Goal: Task Accomplishment & Management: Use online tool/utility

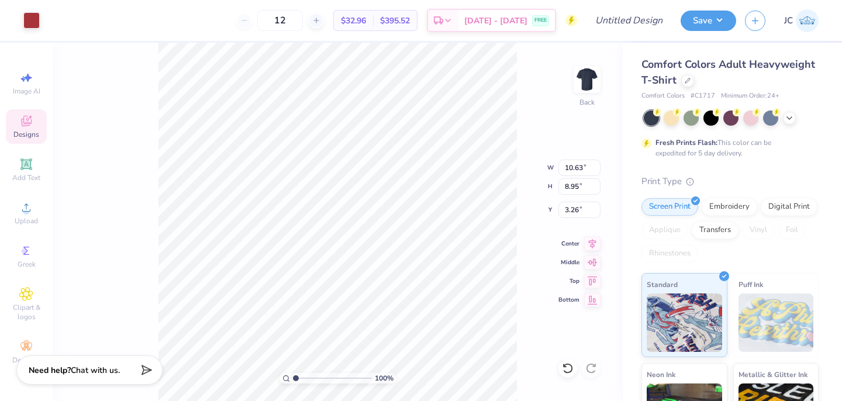
type input "10.63"
type input "8.95"
type input "3.26"
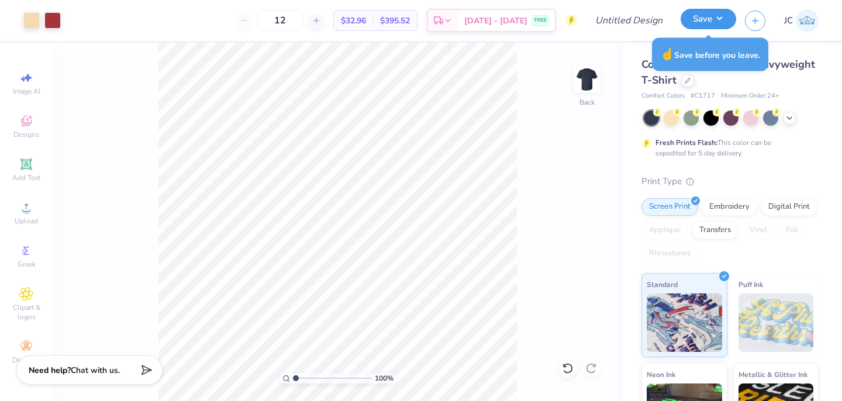
click at [723, 18] on button "Save" at bounding box center [709, 19] width 56 height 20
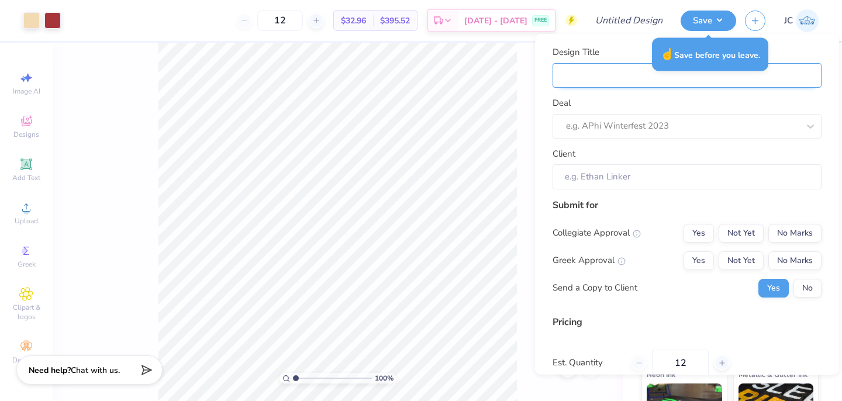
click at [600, 75] on input "Design Title" at bounding box center [687, 75] width 269 height 25
type input "S"
type input "SI"
type input "SIG"
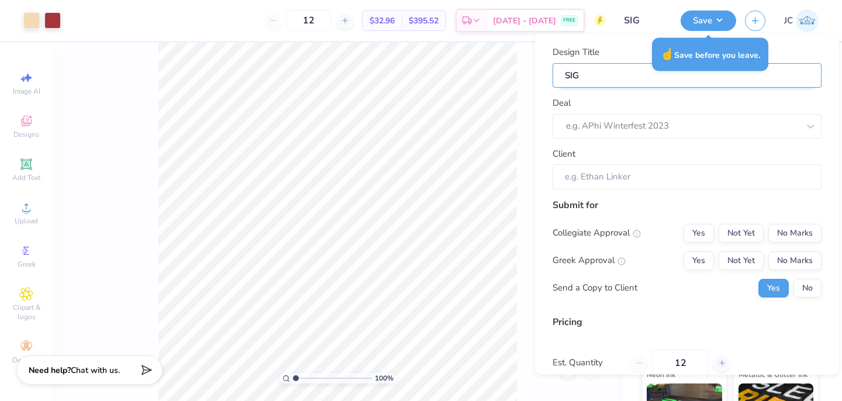
type input "SIG"
type input "SIG N"
type input "SIG NU"
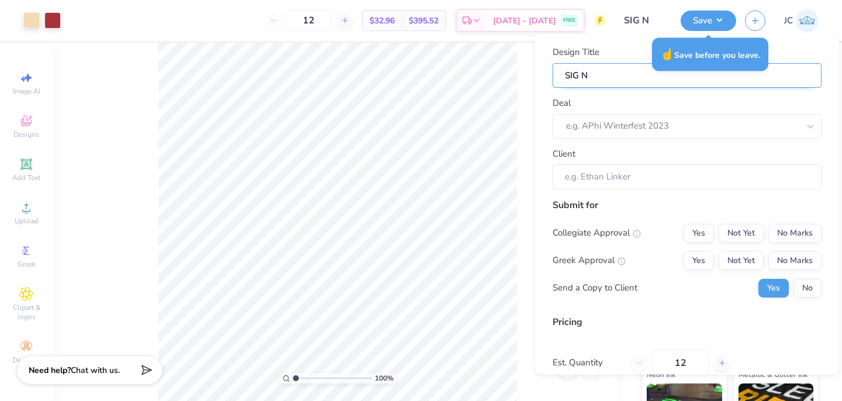
type input "SIG NU"
type input "SIG NU D"
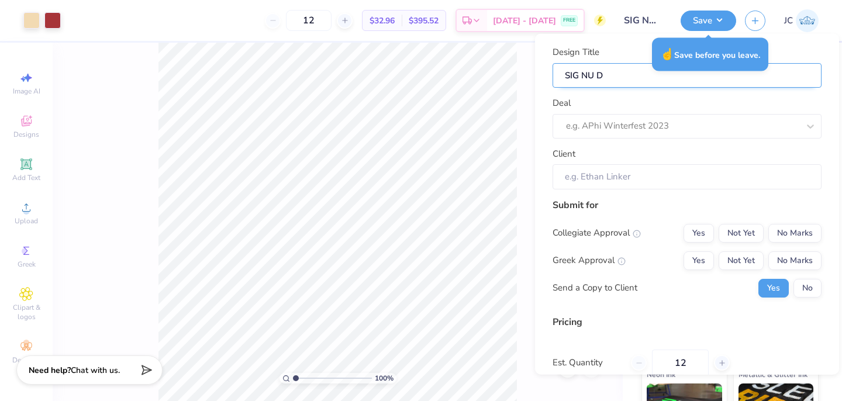
type input "SIG NU DA"
type input "SIG NU DAD"
type input "SIG NU DADS"
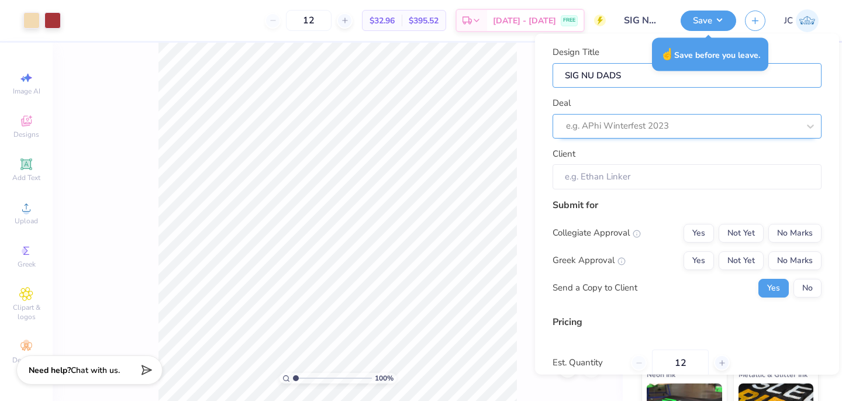
type input "SIG NU DADS"
click at [585, 118] on div "e.g. APhi Winterfest 2023" at bounding box center [682, 126] width 235 height 18
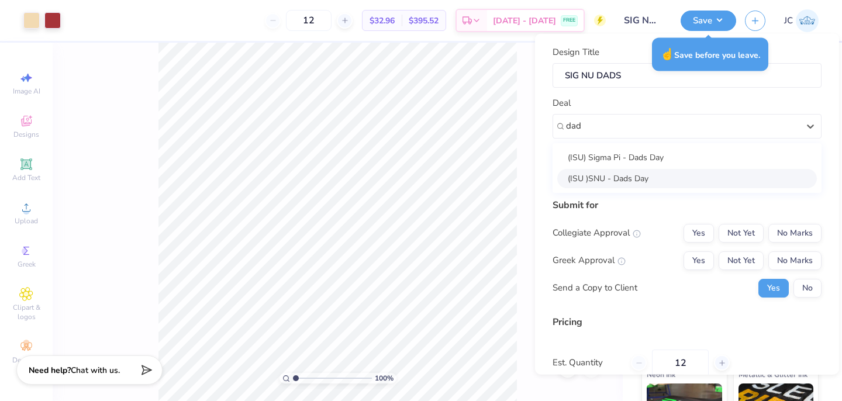
click at [612, 182] on div "(ISU )SNU - Dads Day" at bounding box center [687, 177] width 260 height 19
type input "dad"
type input "[PERSON_NAME]"
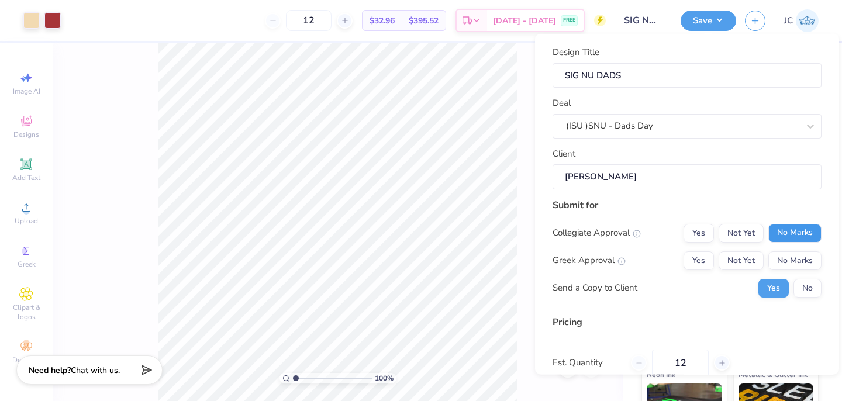
click at [786, 233] on button "No Marks" at bounding box center [794, 232] width 53 height 19
click at [789, 265] on button "No Marks" at bounding box center [794, 260] width 53 height 19
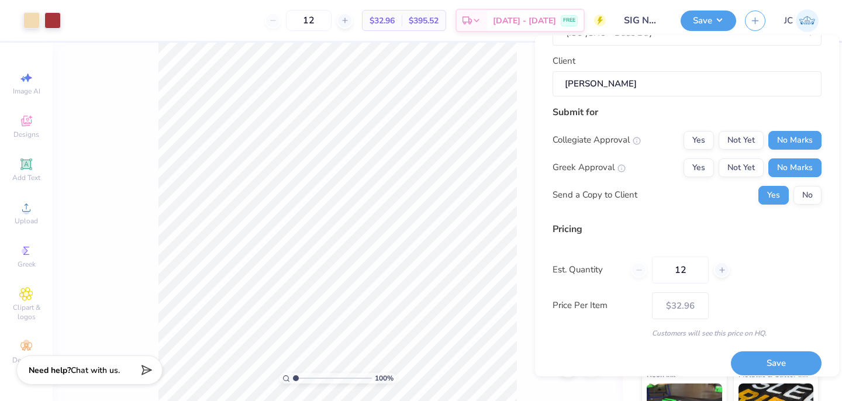
scroll to position [105, 0]
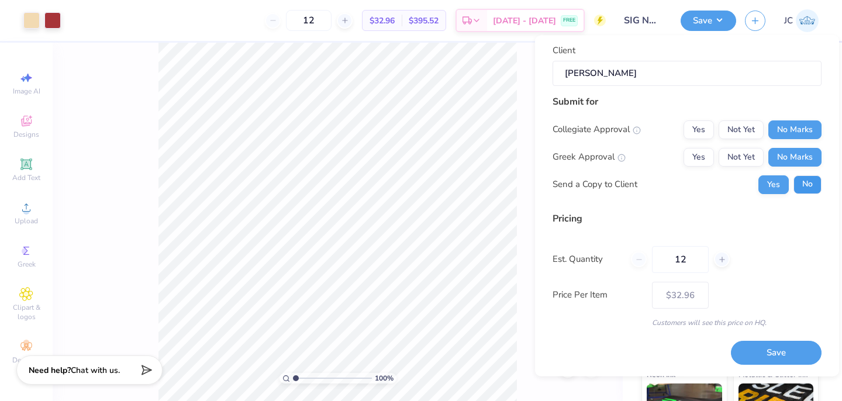
click at [816, 187] on button "No" at bounding box center [807, 184] width 28 height 19
click at [778, 356] on button "Save" at bounding box center [776, 353] width 91 height 24
type input "– –"
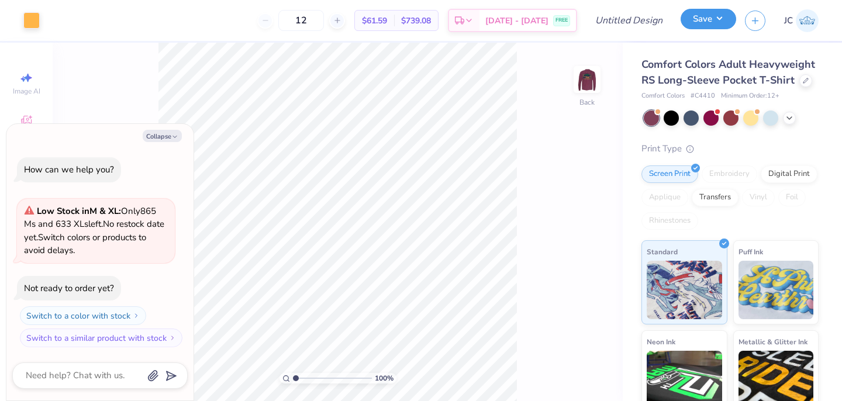
click at [712, 20] on button "Save" at bounding box center [709, 19] width 56 height 20
type textarea "x"
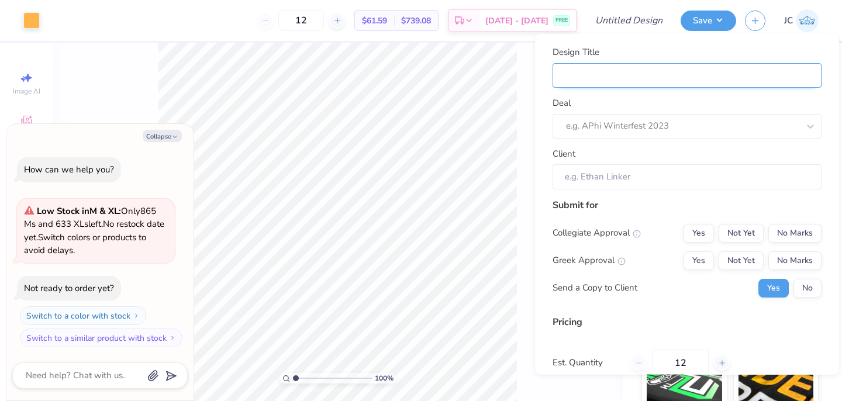
click at [641, 78] on input "Design Title" at bounding box center [687, 75] width 269 height 25
type input "S"
type textarea "x"
type input "S"
type input "SN"
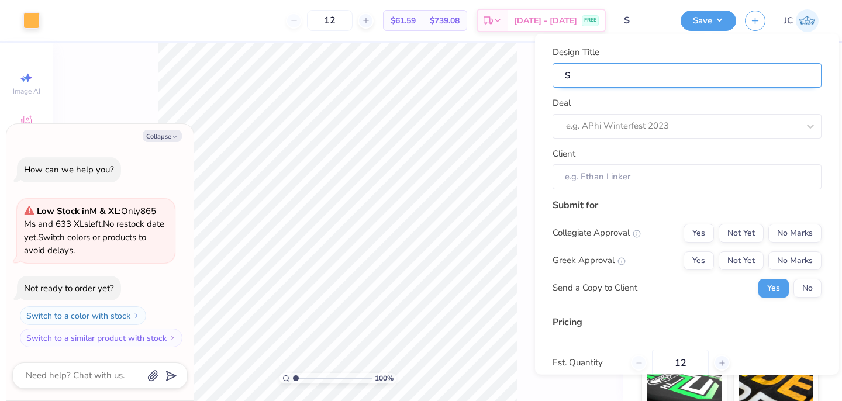
type textarea "x"
type input "SN"
type input "SNU"
type textarea "x"
type input "SNU"
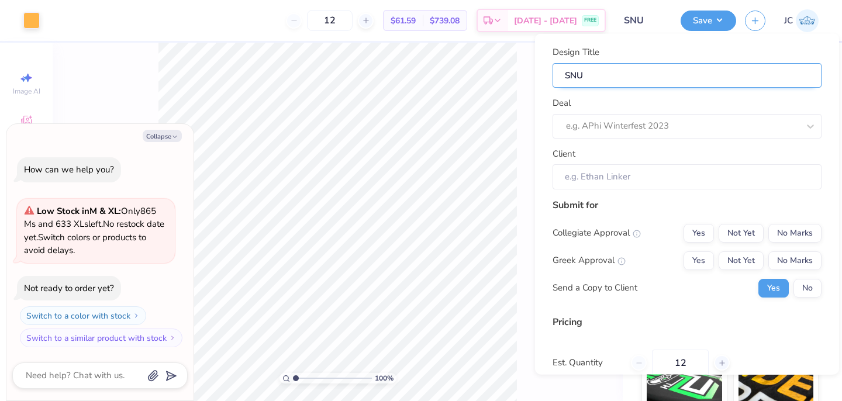
type input "SNU"
type textarea "x"
type input "SNU"
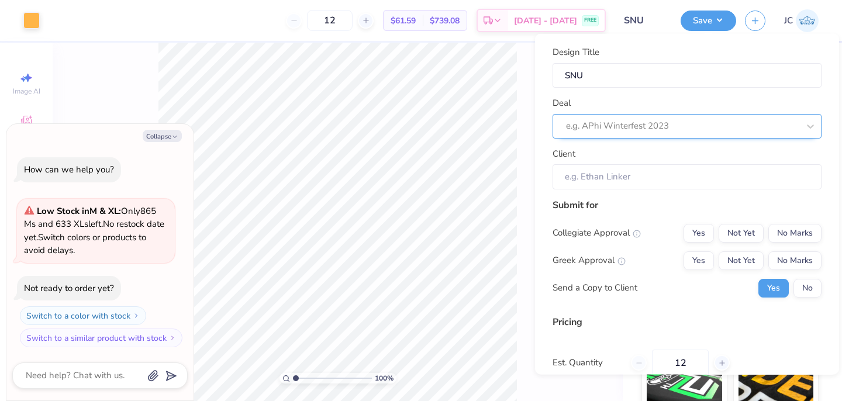
click at [630, 121] on div at bounding box center [682, 126] width 233 height 16
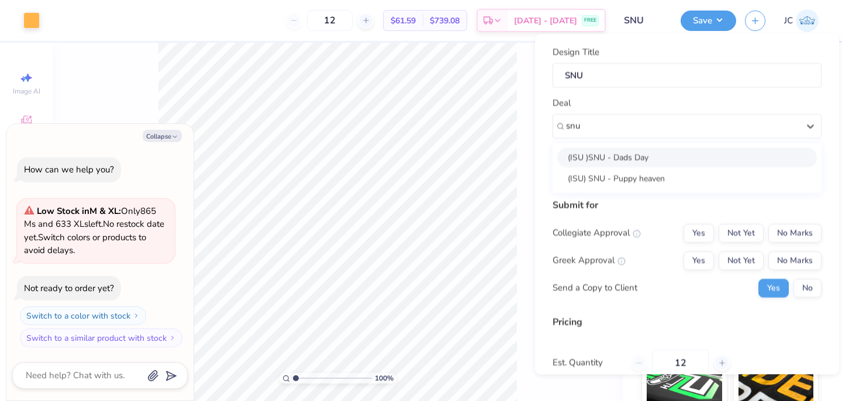
click at [622, 158] on div "(ISU )SNU - Dads Day" at bounding box center [687, 156] width 260 height 19
type input "snu"
type textarea "x"
type input "[PERSON_NAME]"
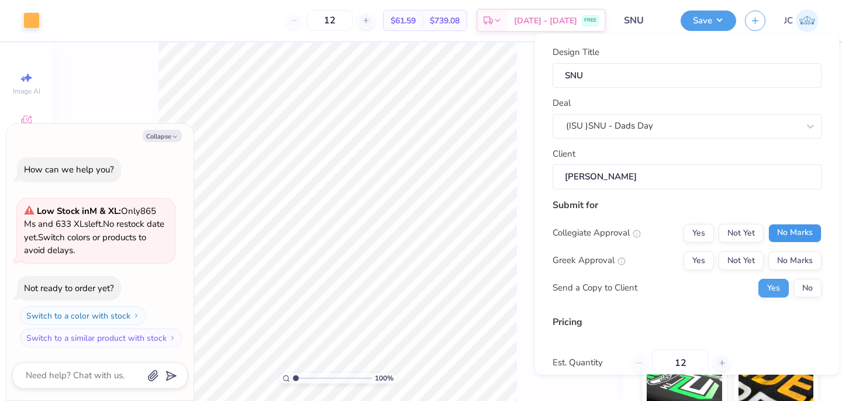
click at [790, 235] on button "No Marks" at bounding box center [794, 232] width 53 height 19
click at [789, 257] on button "No Marks" at bounding box center [794, 260] width 53 height 19
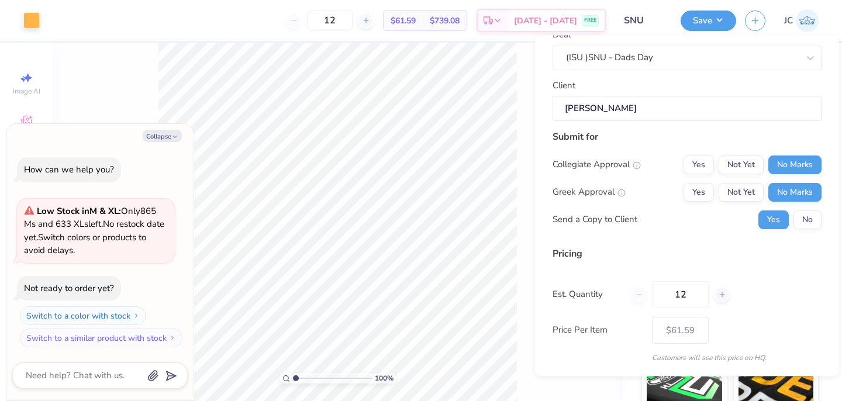
scroll to position [105, 0]
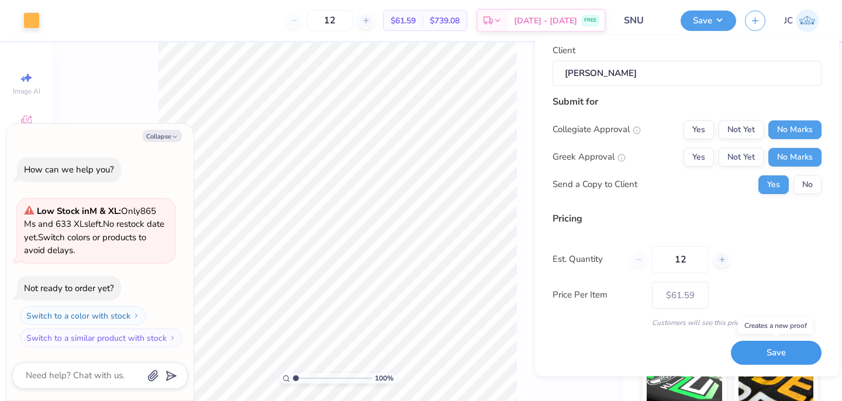
click at [768, 353] on button "Save" at bounding box center [776, 353] width 91 height 24
type input "$61.59"
type textarea "x"
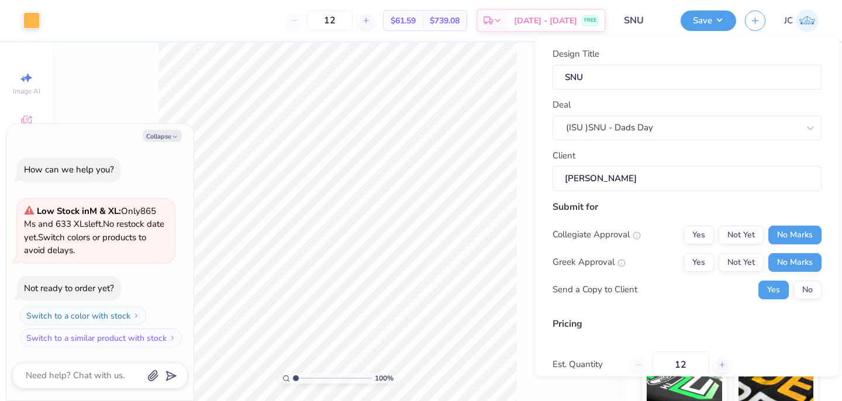
type input "$61.59"
type textarea "x"
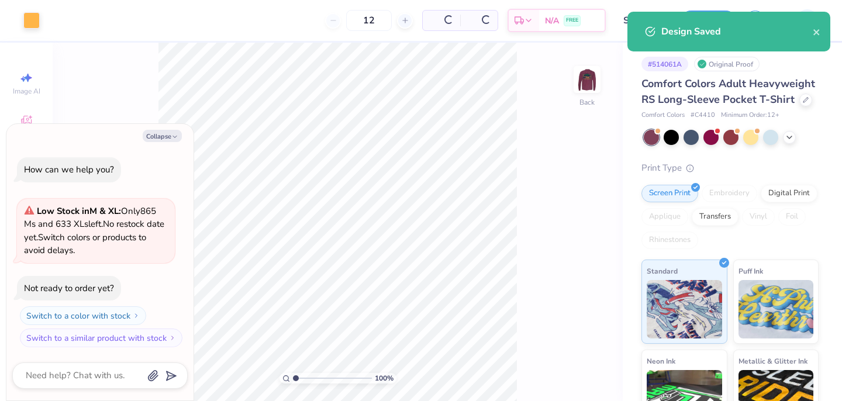
type input "$61.59"
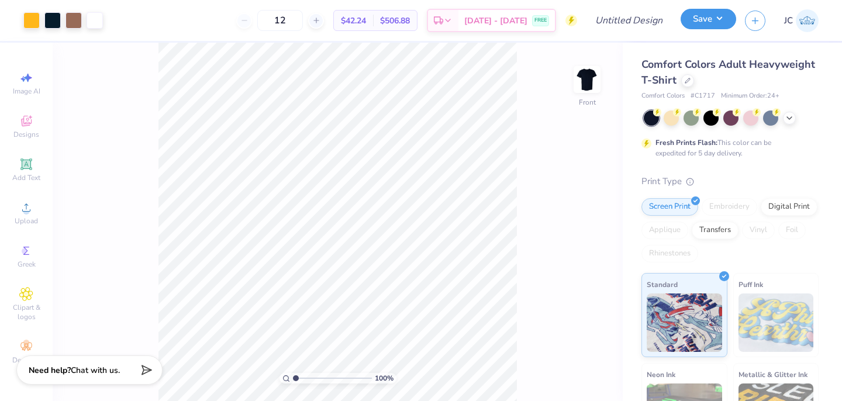
click at [709, 18] on button "Save" at bounding box center [709, 19] width 56 height 20
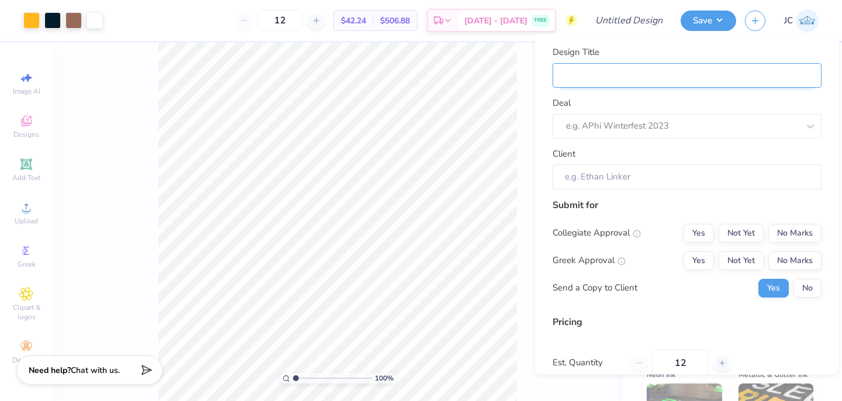
click at [667, 77] on input "Design Title" at bounding box center [687, 75] width 269 height 25
type input "S"
type input "Sm"
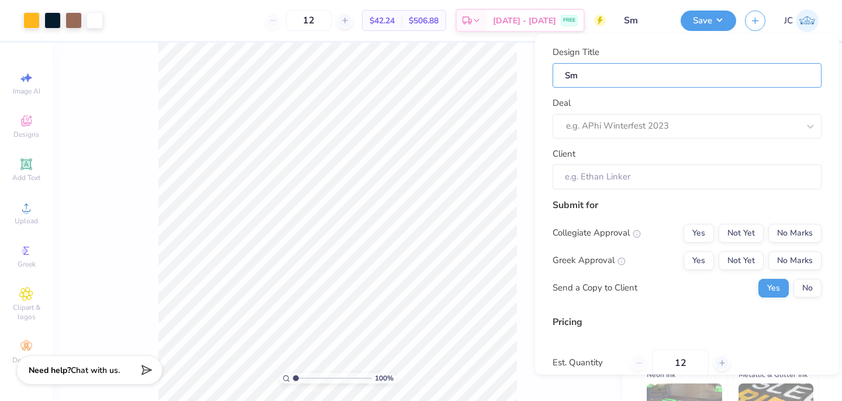
type input "S"
type input "Sn"
type input "Snu"
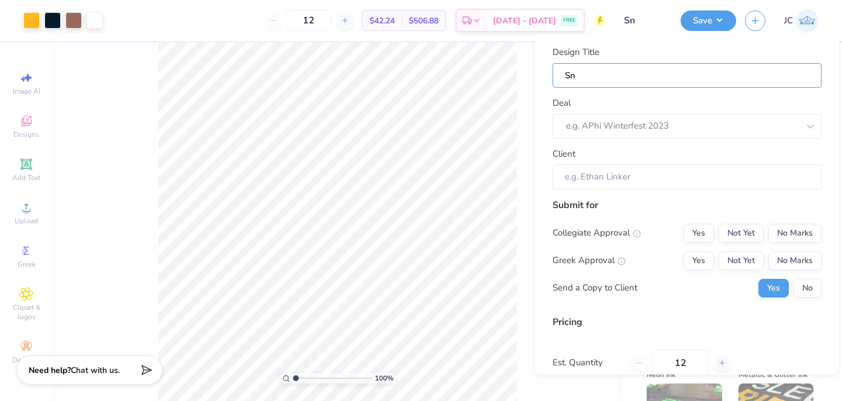
type input "Snu"
type input "Snu d"
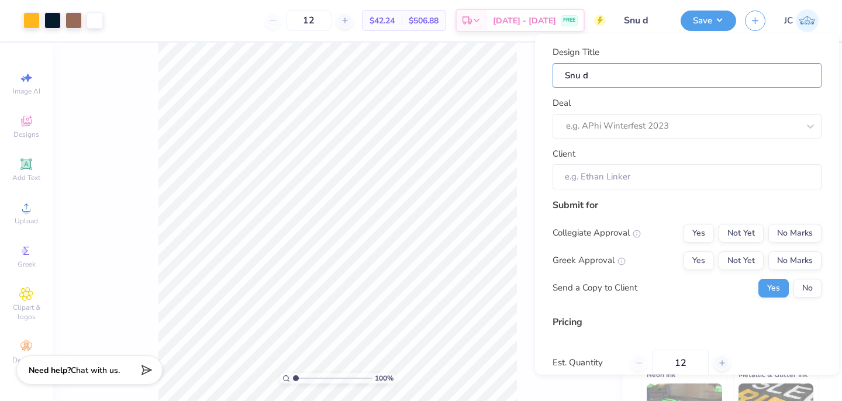
type input "Snu da"
type input "Snu dad"
type input "Snu dads"
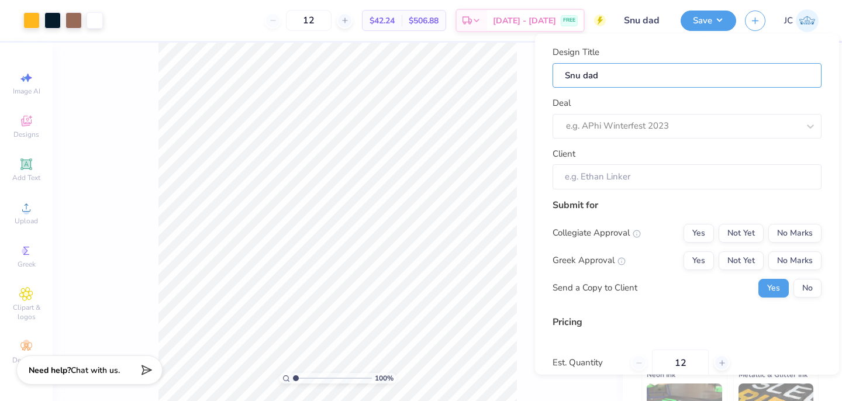
type input "Snu dads"
type input "Snu dads g"
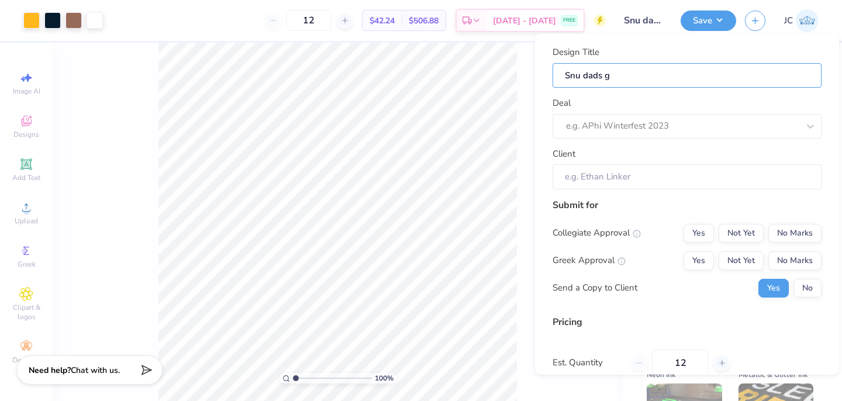
type input "Snu dads"
type input "Snu dads h"
type input "Snu dads ho"
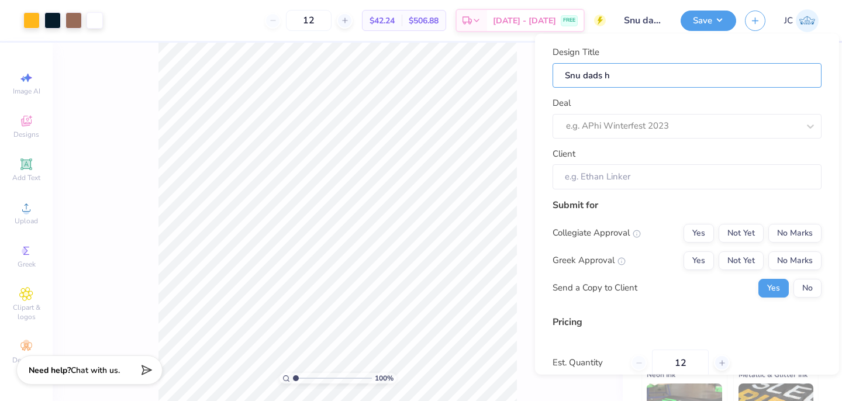
type input "Snu dads ho"
type input "Snu dads hou"
type input "Snu dads houd"
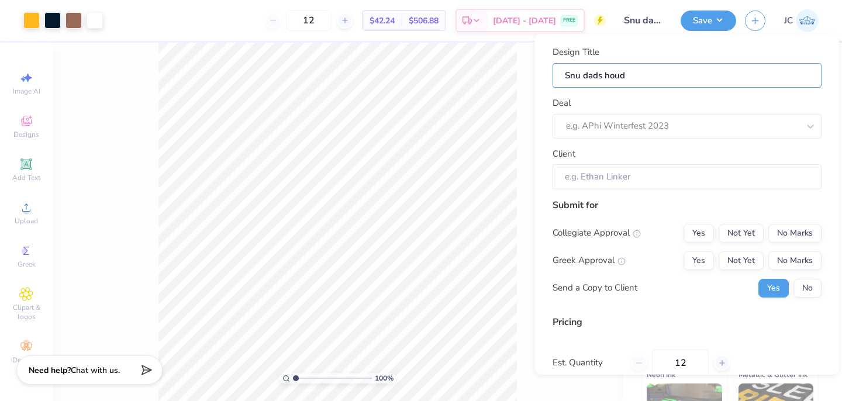
type input "Snu dads hou"
type input "Snu dads hous"
type input "Snu dads house"
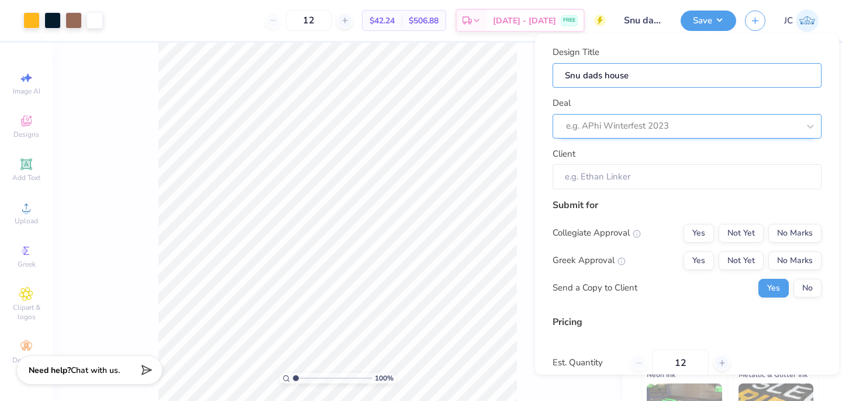
type input "Snu dads house"
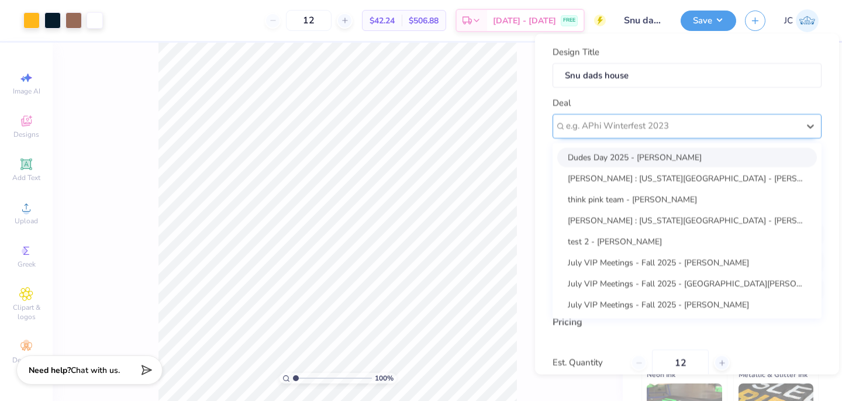
click at [613, 125] on div at bounding box center [682, 126] width 233 height 16
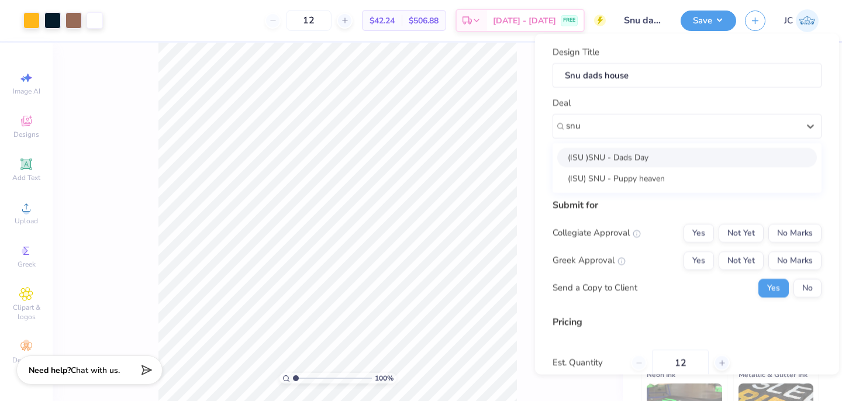
click at [598, 158] on div "(ISU )SNU - Dads Day" at bounding box center [687, 156] width 260 height 19
type input "snu"
type input "[PERSON_NAME]"
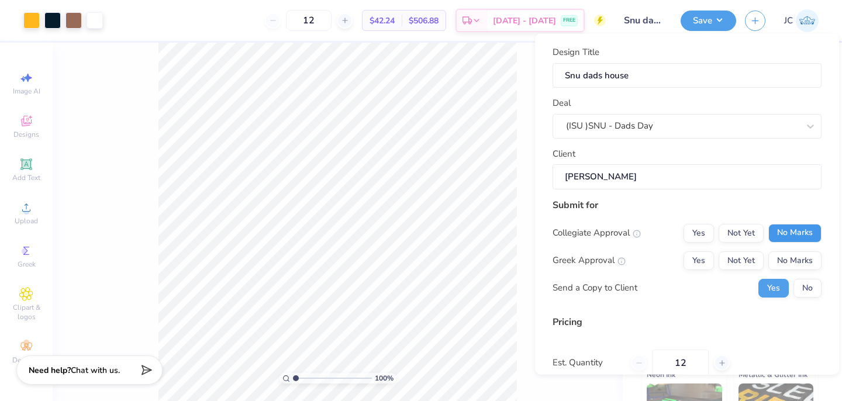
click at [786, 232] on button "No Marks" at bounding box center [794, 232] width 53 height 19
click at [788, 254] on button "No Marks" at bounding box center [794, 260] width 53 height 19
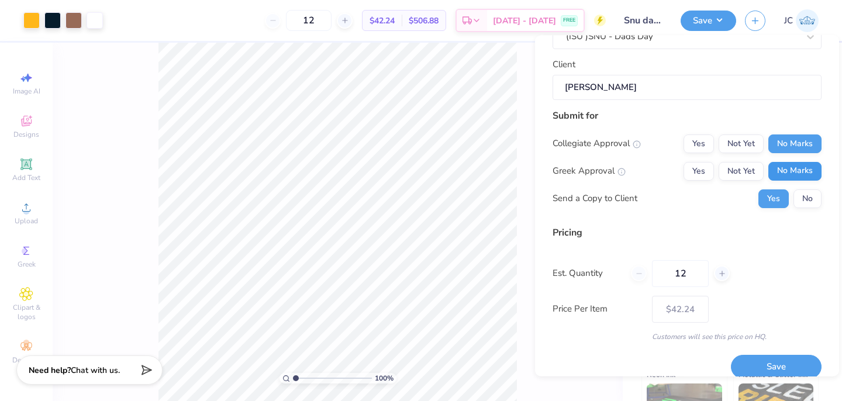
scroll to position [105, 0]
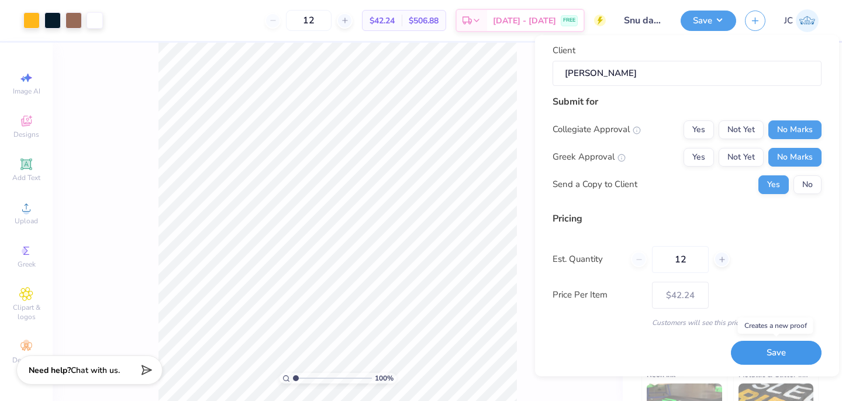
click at [772, 360] on button "Save" at bounding box center [776, 353] width 91 height 24
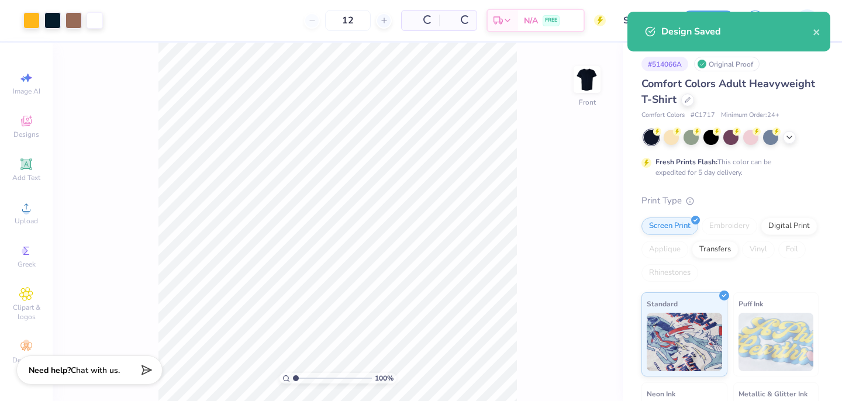
type input "$42.24"
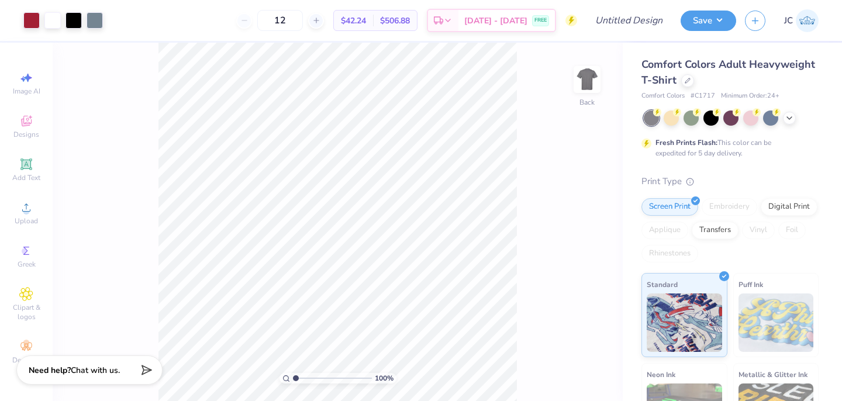
click at [706, 22] on button "Save" at bounding box center [709, 21] width 56 height 20
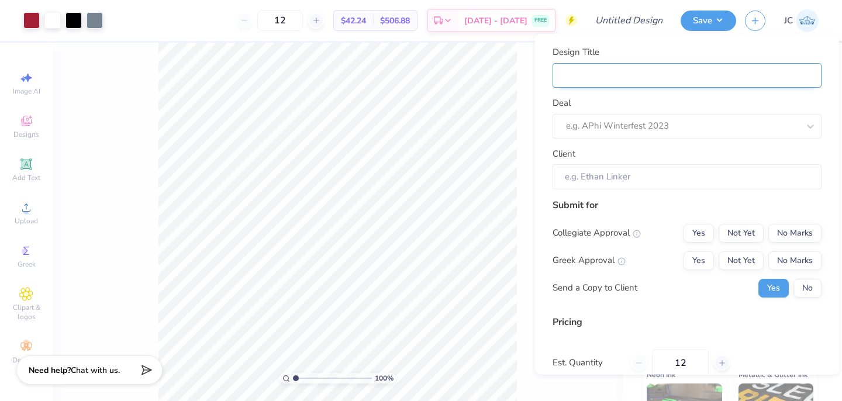
click at [667, 78] on input "Design Title" at bounding box center [687, 75] width 269 height 25
type input "s"
type input "si"
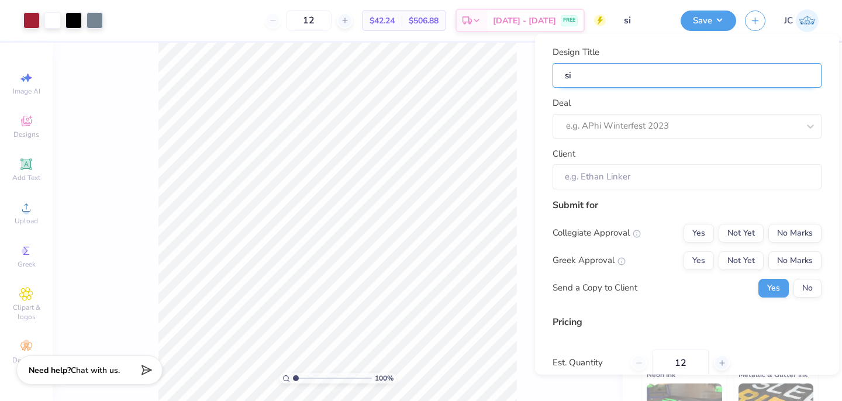
type input "sig"
type input "sig n"
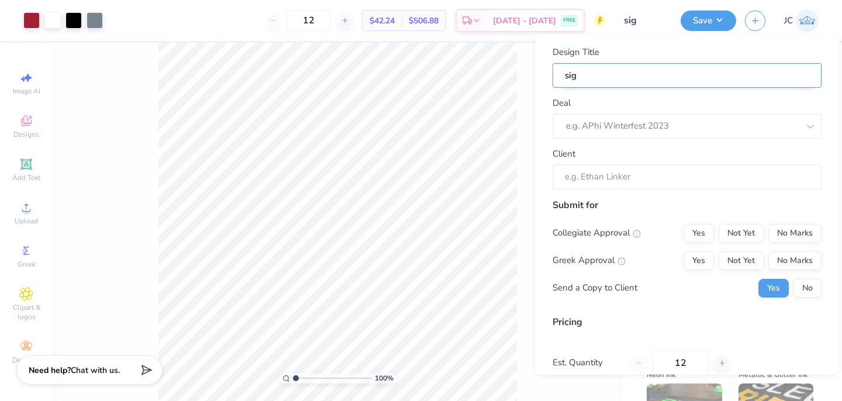
type input "sig n"
type input "sig nu"
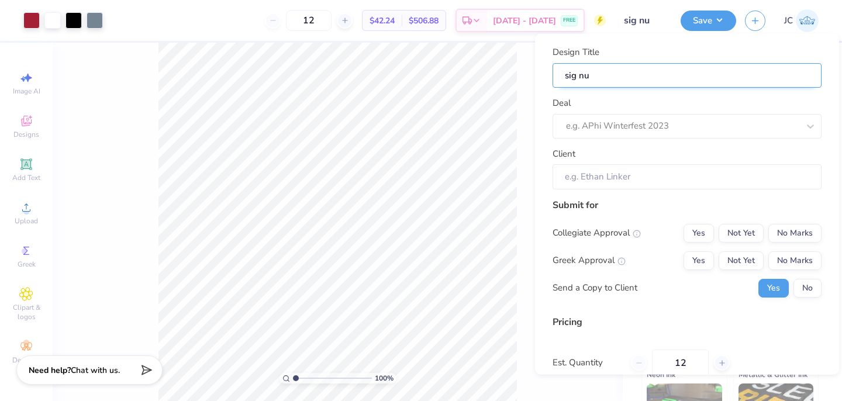
type input "sig nu d"
type input "sig nu do"
type input "sig nu dog"
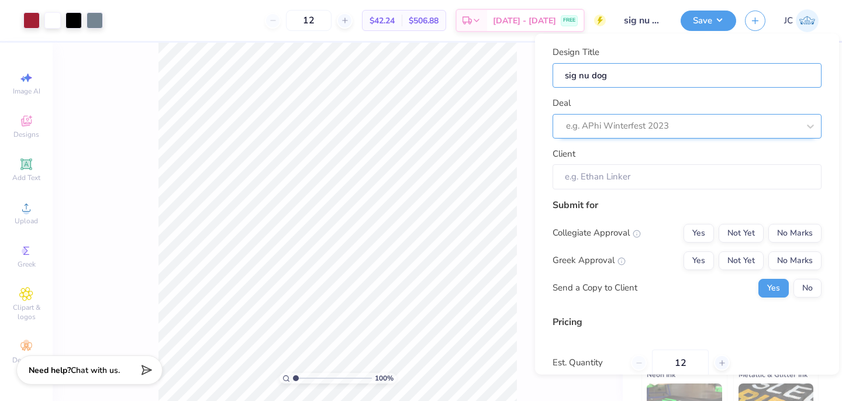
type input "sig nu dog"
click at [627, 129] on div at bounding box center [682, 126] width 233 height 16
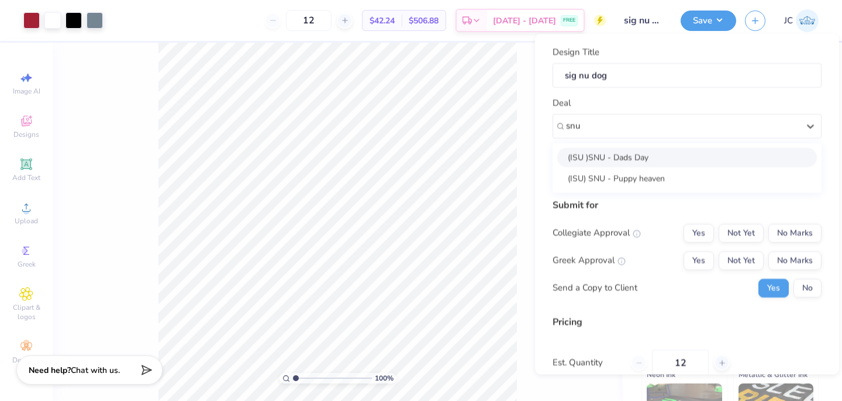
click at [607, 155] on div "(ISU )SNU - Dads Day" at bounding box center [687, 156] width 260 height 19
type input "snu"
type input "[PERSON_NAME]"
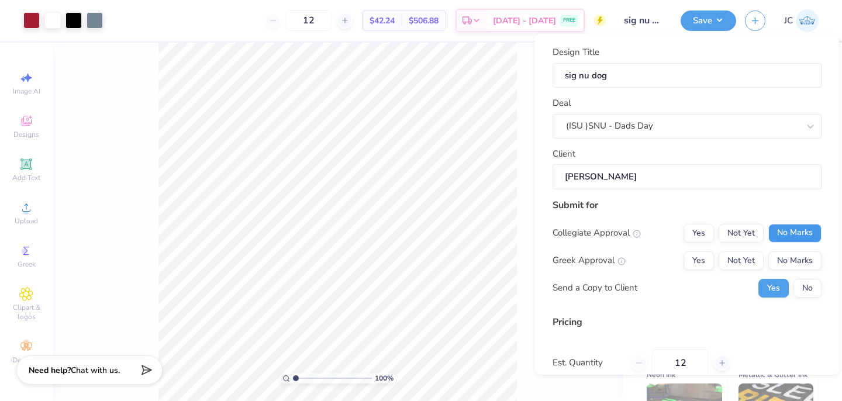
click at [779, 233] on button "No Marks" at bounding box center [794, 232] width 53 height 19
click at [782, 258] on button "No Marks" at bounding box center [794, 260] width 53 height 19
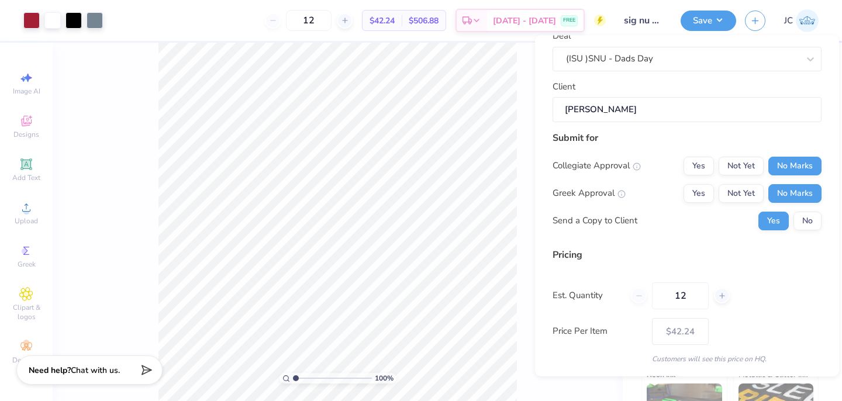
scroll to position [105, 0]
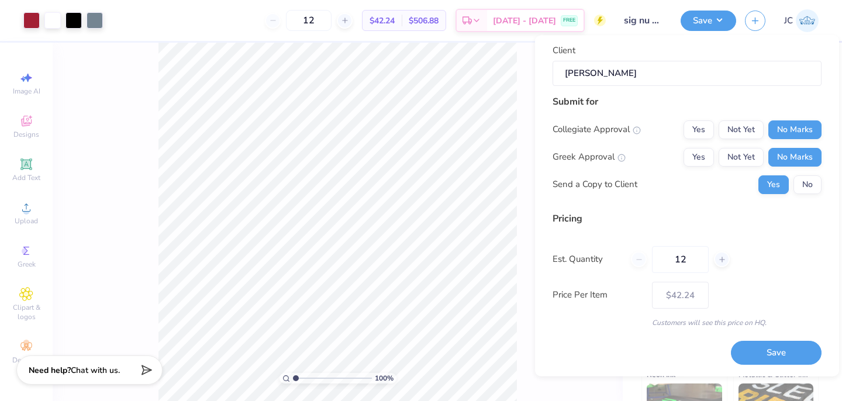
click at [769, 355] on button "Save" at bounding box center [776, 353] width 91 height 24
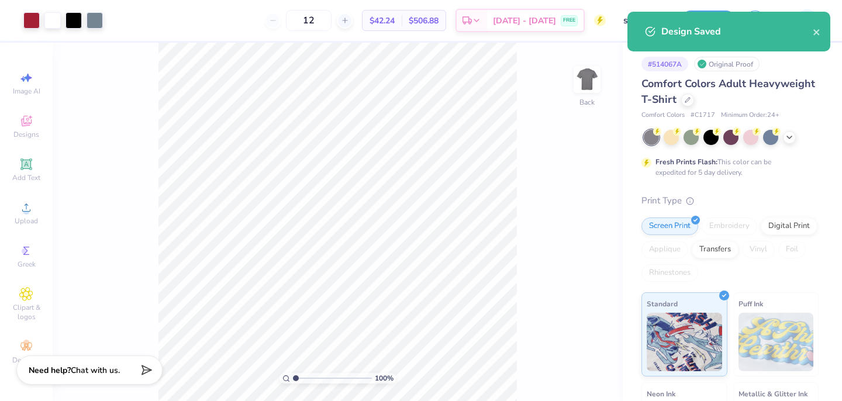
type input "– –"
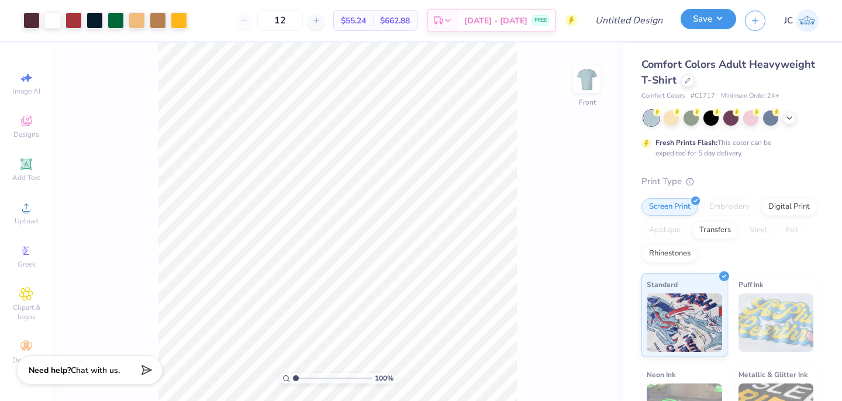
click at [708, 23] on button "Save" at bounding box center [709, 19] width 56 height 20
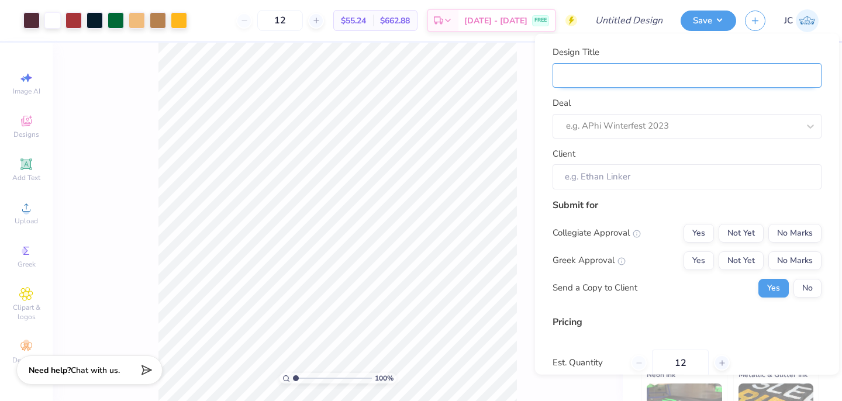
click at [647, 77] on input "Design Title" at bounding box center [687, 75] width 269 height 25
type input "S"
type input "SN"
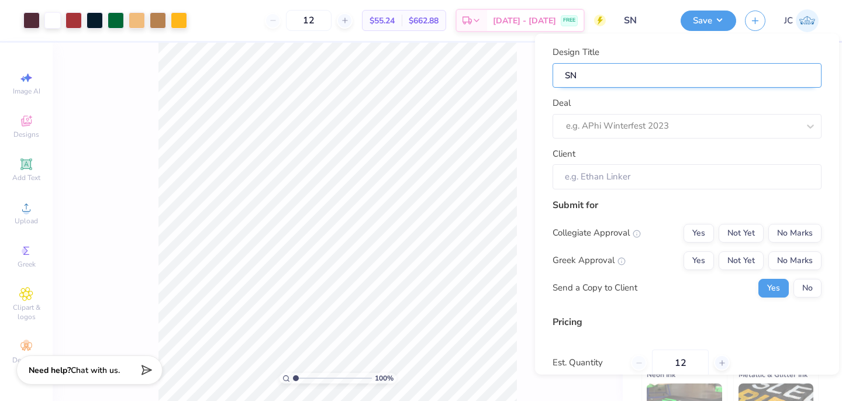
type input "SNU"
type input "SNU P"
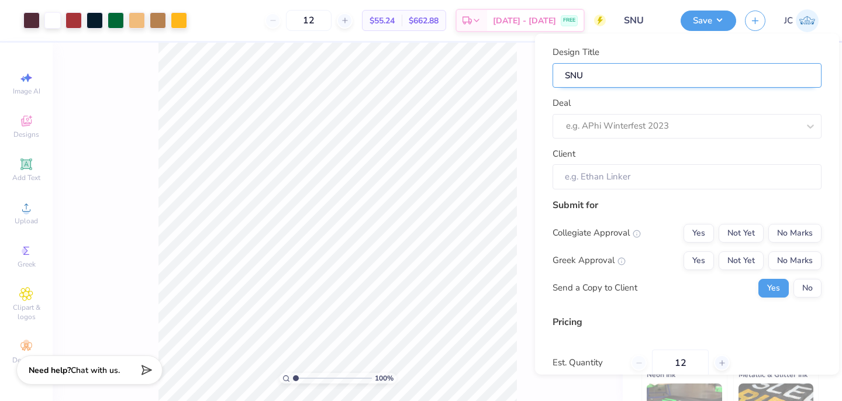
type input "SNU P"
type input "SNU Pu"
type input "SNU Pup"
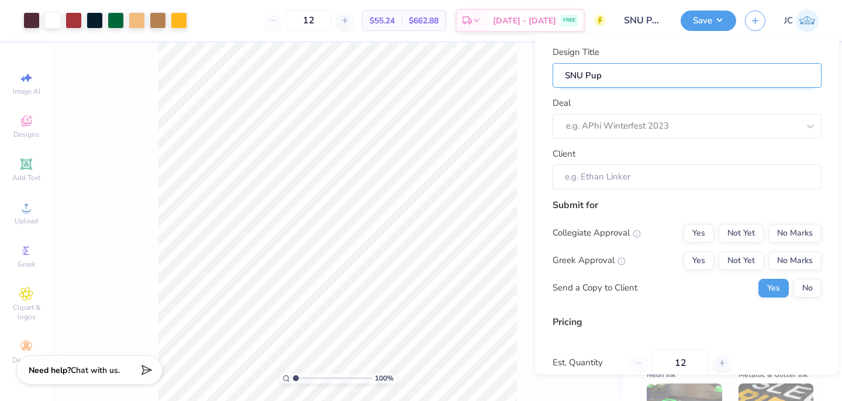
type input "SNU Pupp"
type input "SNU Puppy"
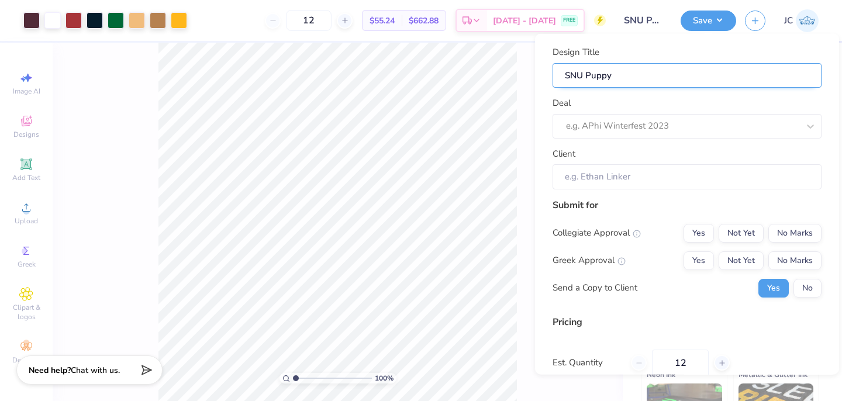
type input "SNU Puppy"
type input "SNU Puppy 1"
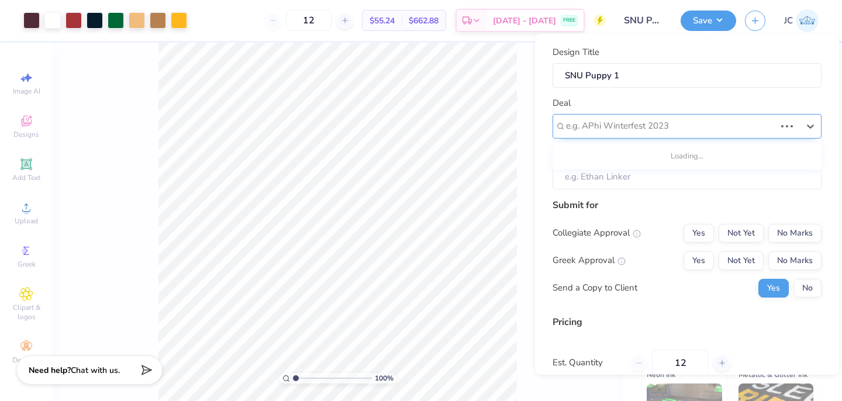
click at [650, 126] on div at bounding box center [670, 126] width 209 height 16
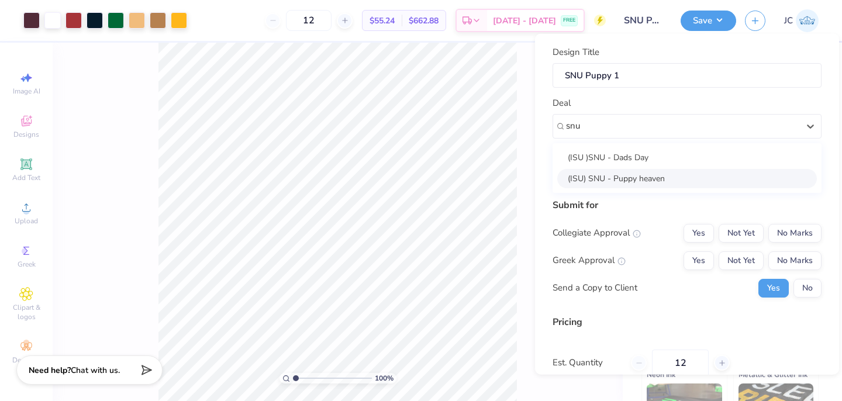
click at [616, 181] on div "(ISU) SNU - Puppy heaven" at bounding box center [687, 177] width 260 height 19
type input "snu"
type input "[PERSON_NAME]"
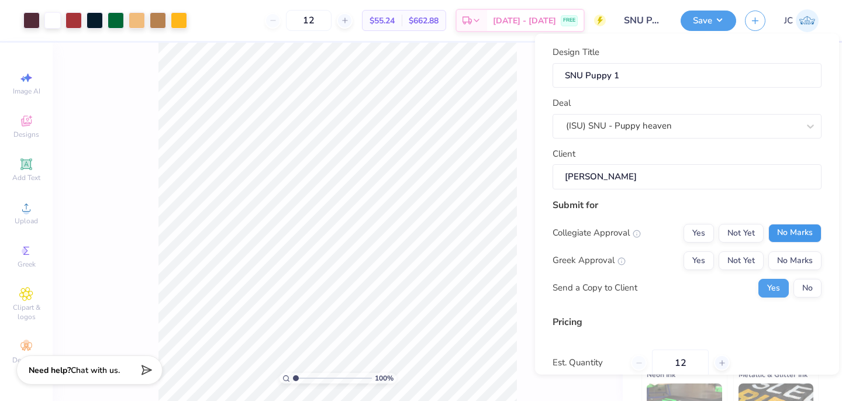
click at [797, 239] on button "No Marks" at bounding box center [794, 232] width 53 height 19
click at [792, 262] on button "No Marks" at bounding box center [794, 260] width 53 height 19
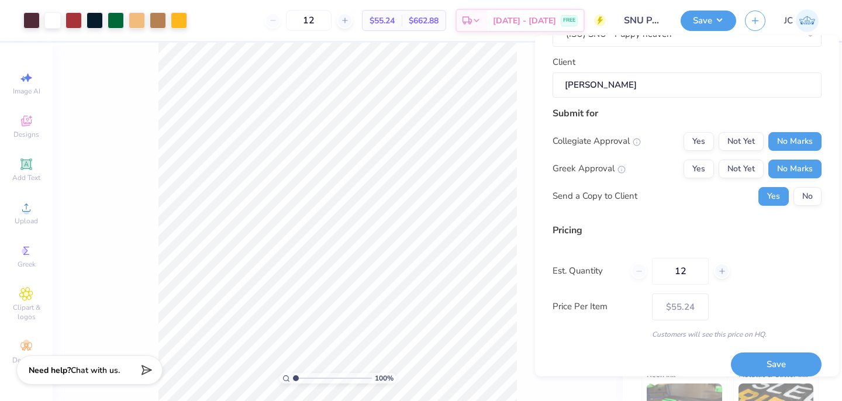
scroll to position [105, 0]
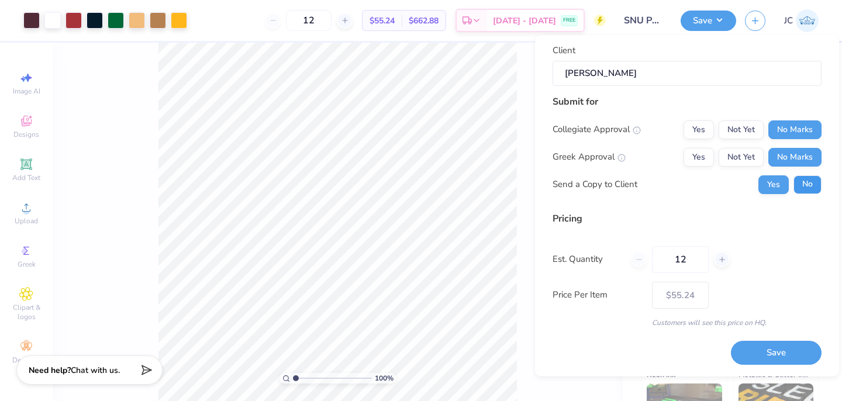
click at [806, 182] on button "No" at bounding box center [807, 184] width 28 height 19
click at [775, 354] on button "Save" at bounding box center [776, 353] width 91 height 24
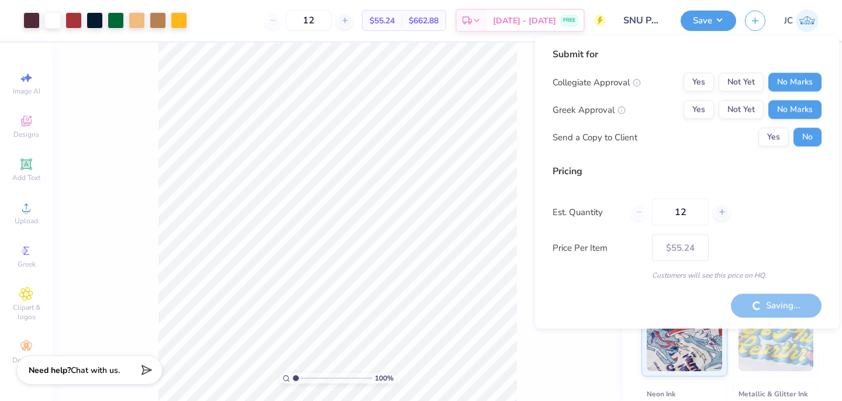
type input "– –"
